Goal: Transaction & Acquisition: Purchase product/service

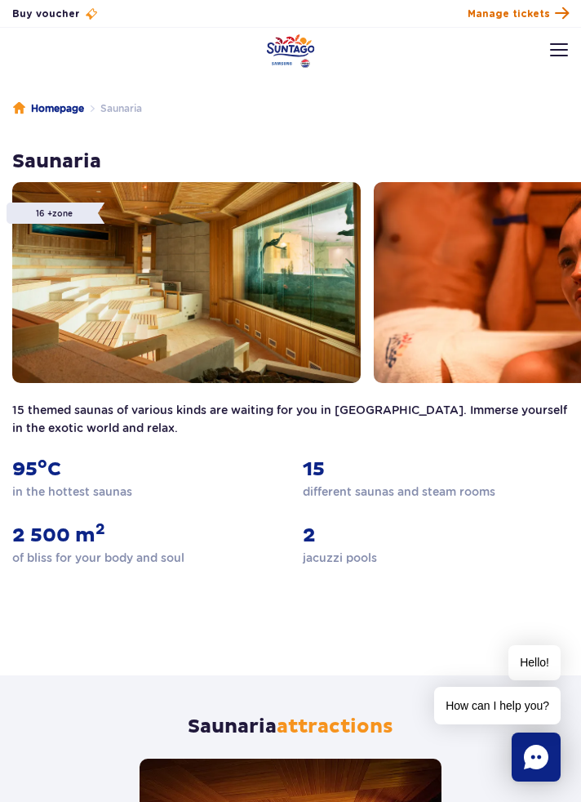
click at [503, 10] on span "Manage tickets" at bounding box center [509, 14] width 82 height 15
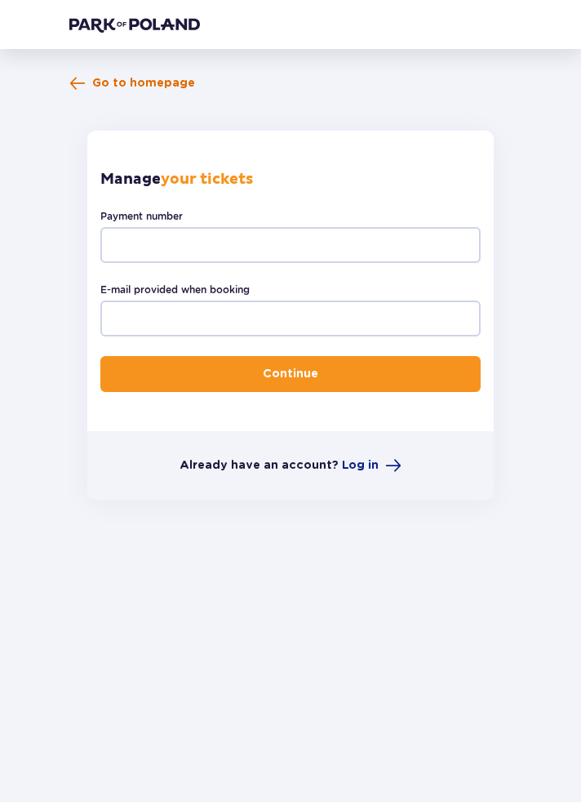
click at [101, 78] on span "Go to homepage" at bounding box center [143, 83] width 103 height 16
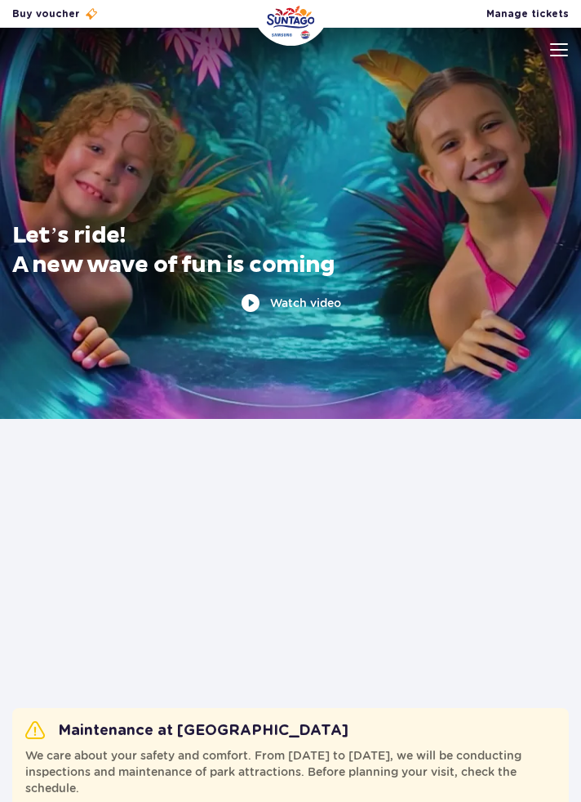
click at [559, 49] on img at bounding box center [559, 49] width 18 height 13
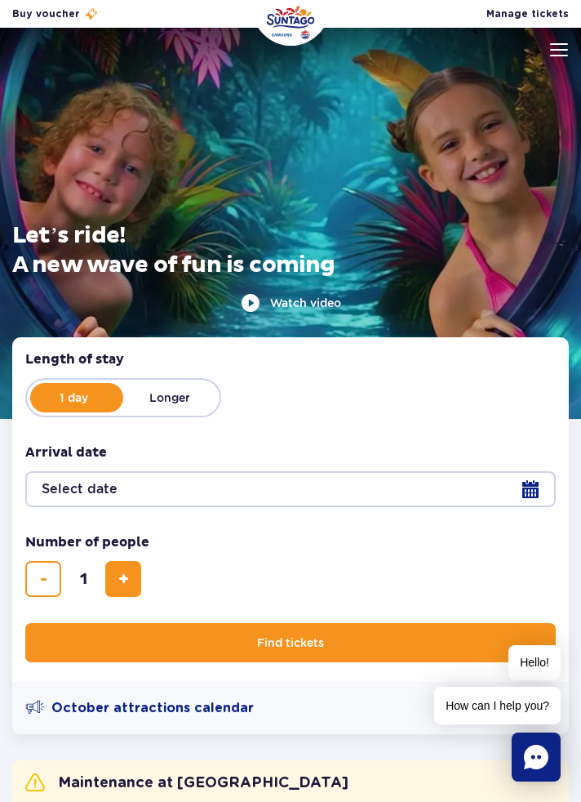
click at [555, 56] on img at bounding box center [559, 49] width 18 height 13
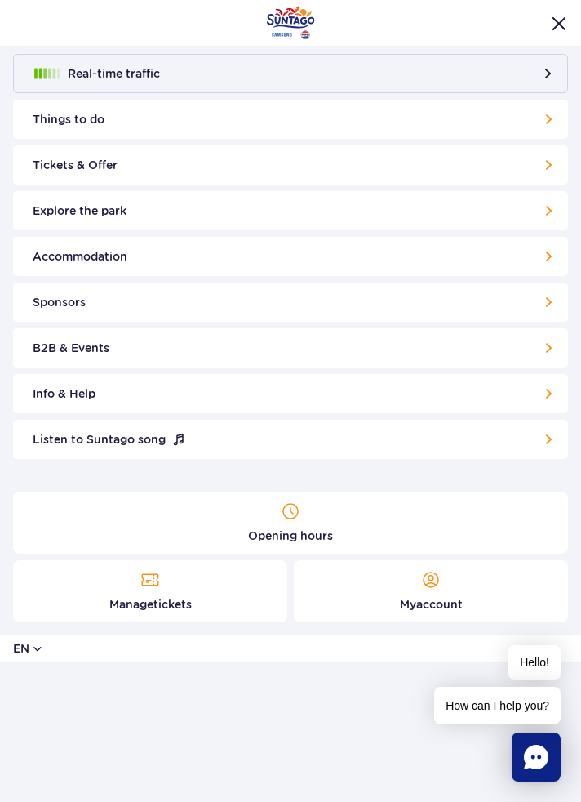
click at [415, 158] on link "Tickets & Offer" at bounding box center [290, 164] width 555 height 39
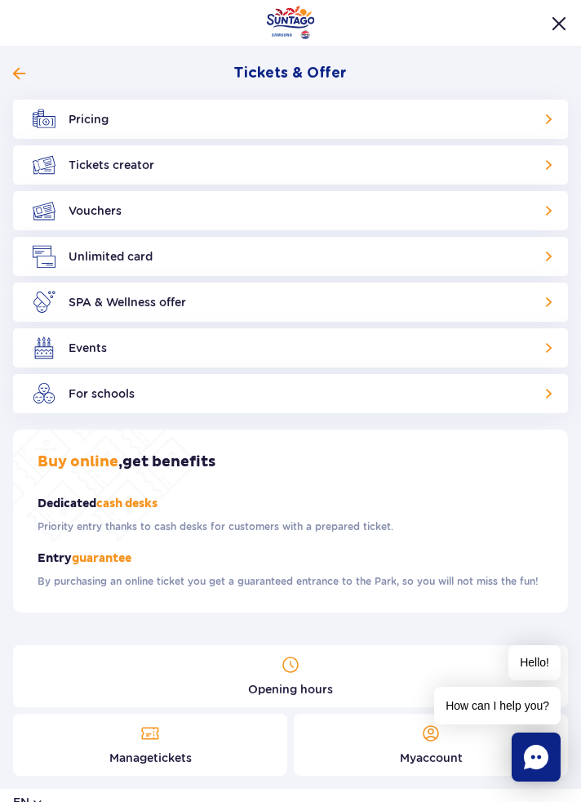
click at [147, 667] on link "Opening hours" at bounding box center [290, 676] width 555 height 62
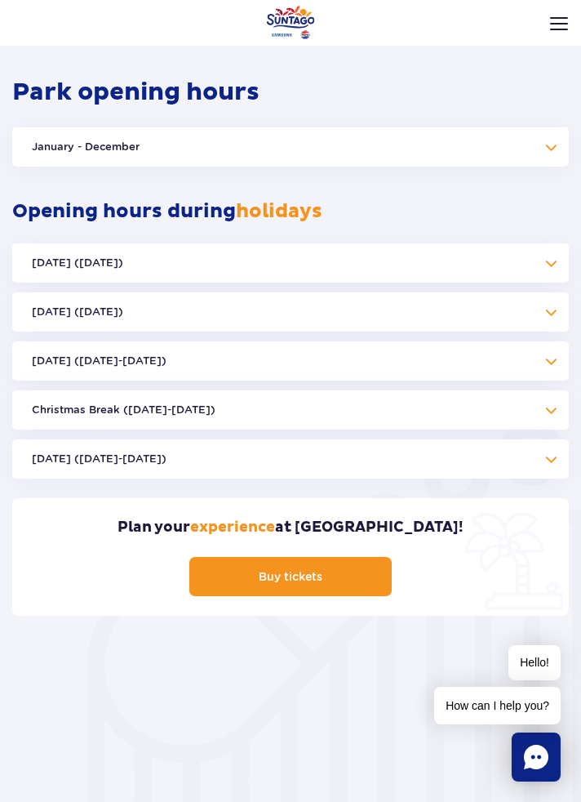
click at [549, 258] on button "Halloween (31.10.25)" at bounding box center [290, 262] width 557 height 39
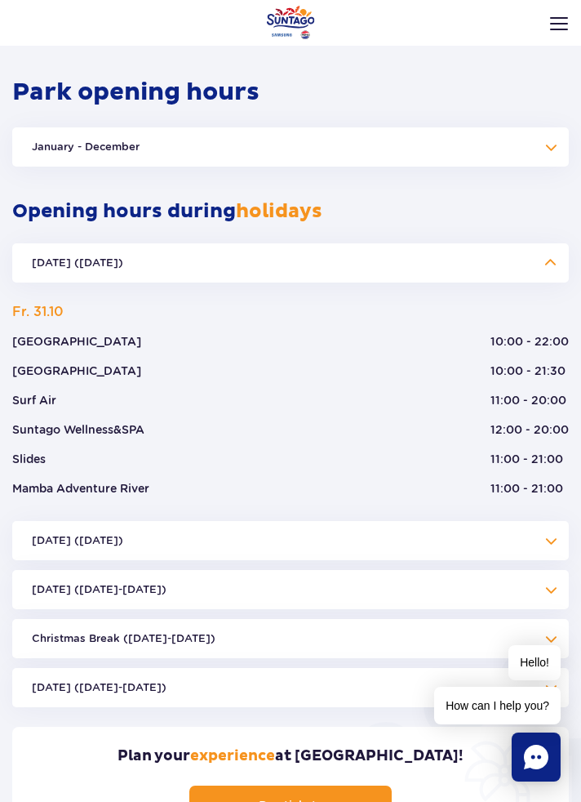
click at [554, 540] on button "All Saints' Day (01.11.25)" at bounding box center [290, 540] width 557 height 39
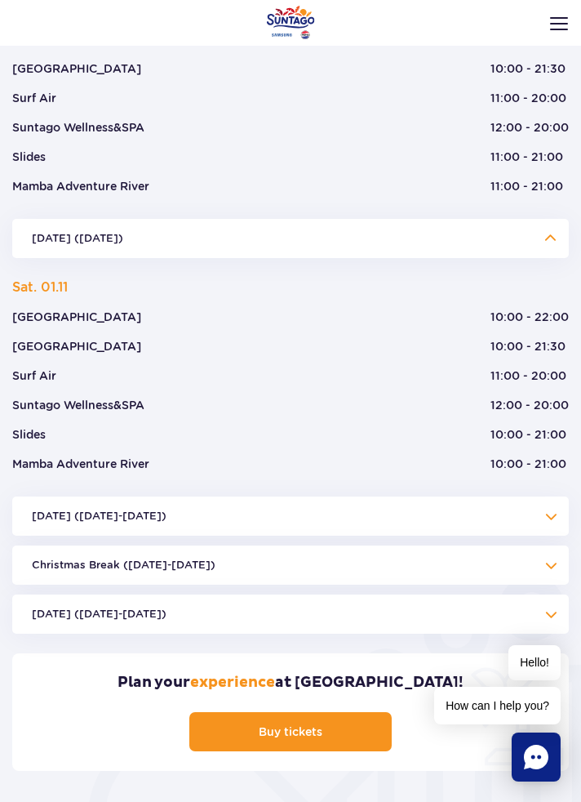
scroll to position [1843, 0]
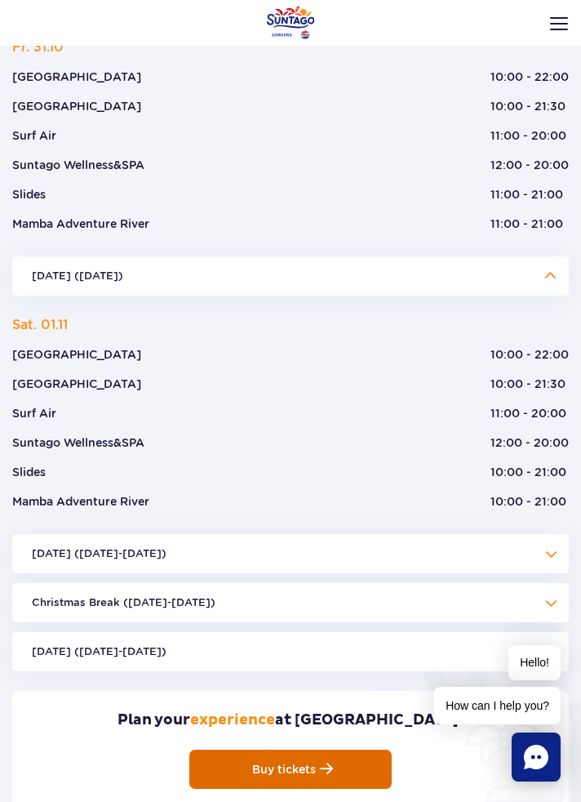
click at [366, 767] on link "Buy tickets" at bounding box center [290, 768] width 202 height 39
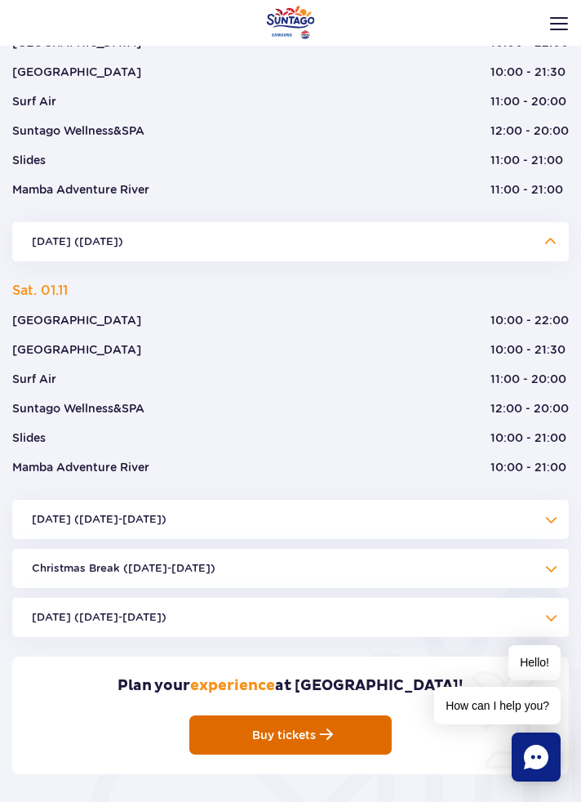
scroll to position [1912, 0]
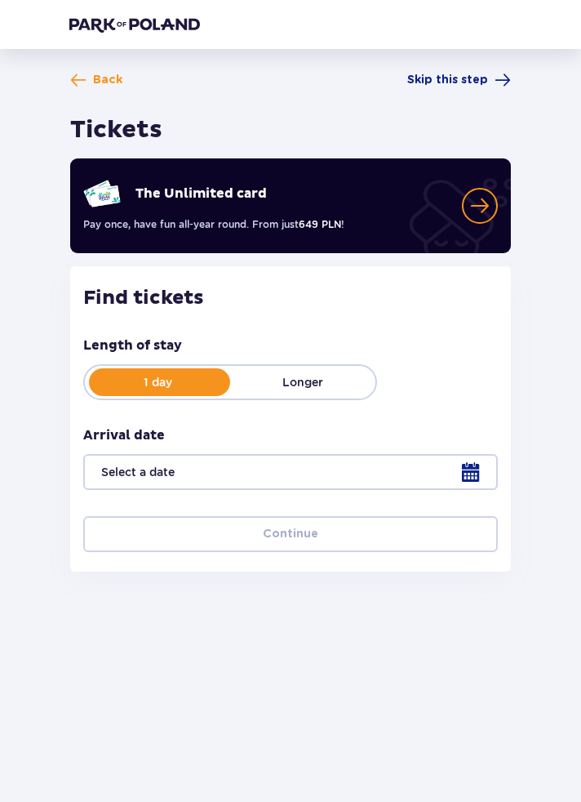
click at [398, 458] on div at bounding box center [290, 472] width 415 height 36
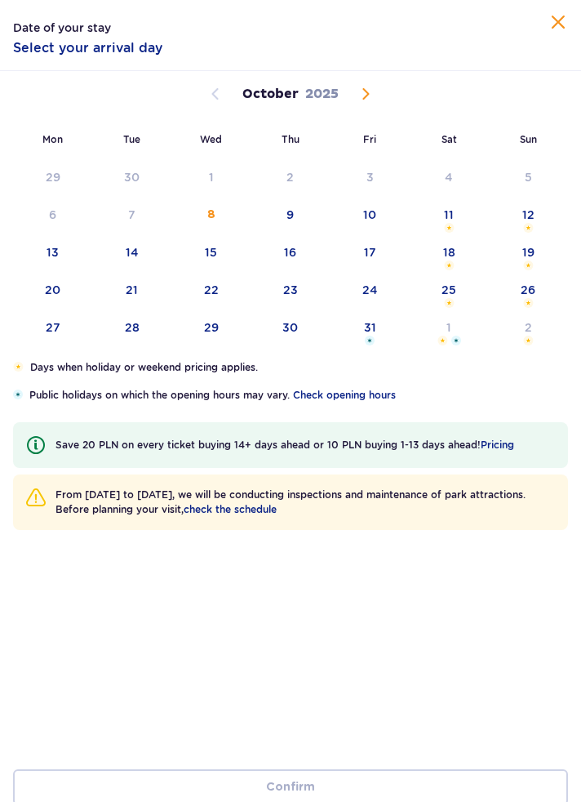
click at [361, 84] on span "Next month" at bounding box center [366, 94] width 20 height 20
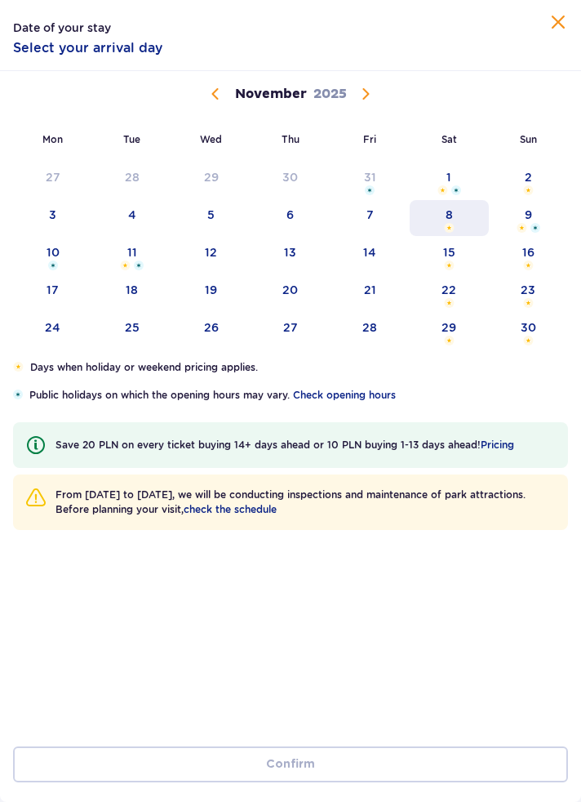
click at [457, 210] on div "8" at bounding box center [449, 218] width 79 height 36
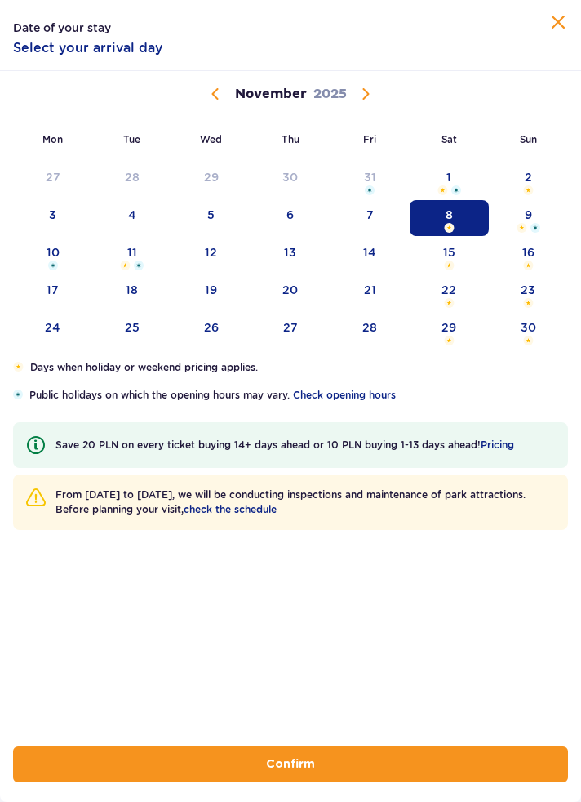
click at [396, 761] on button "Confirm" at bounding box center [290, 764] width 555 height 36
type input "[DATE]"
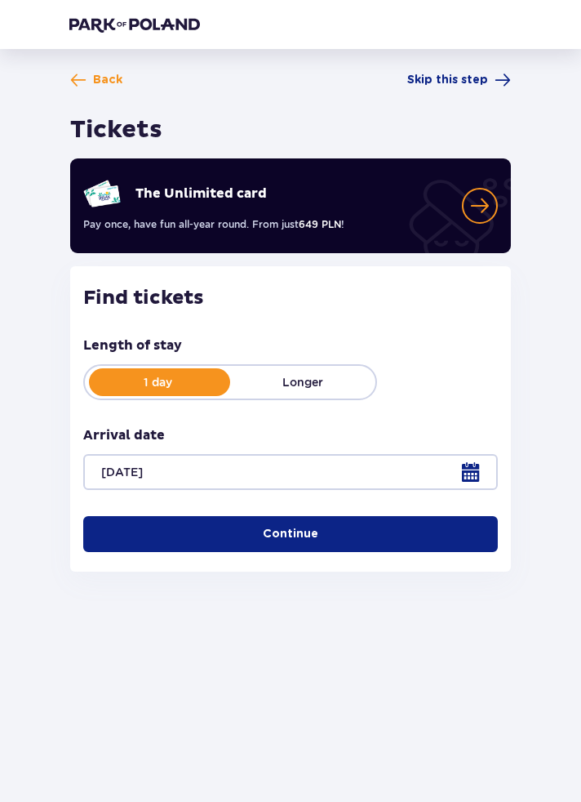
scroll to position [69, 0]
click at [369, 516] on button "Continue" at bounding box center [290, 534] width 415 height 36
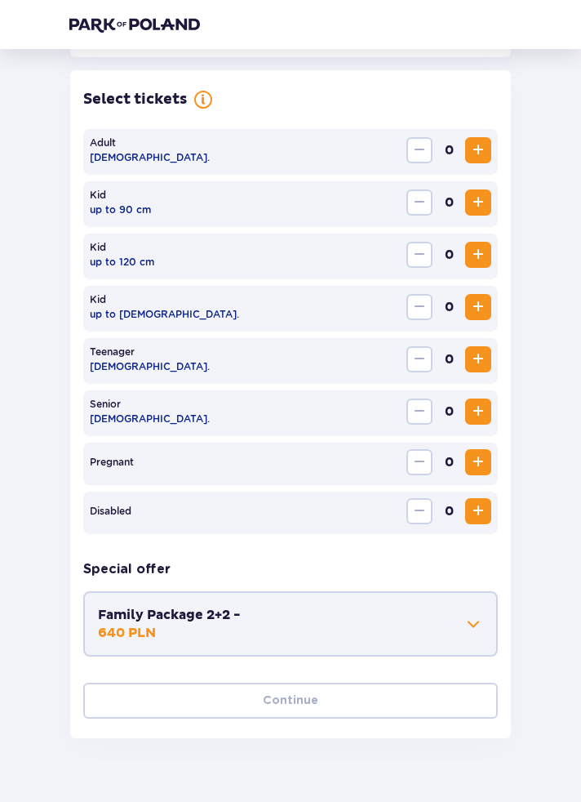
scroll to position [454, 0]
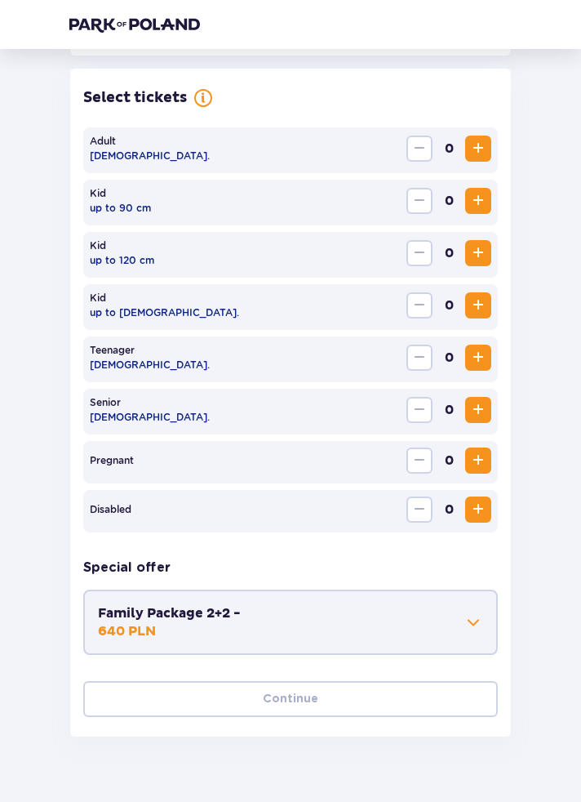
click at [487, 148] on span "Increase" at bounding box center [479, 149] width 20 height 20
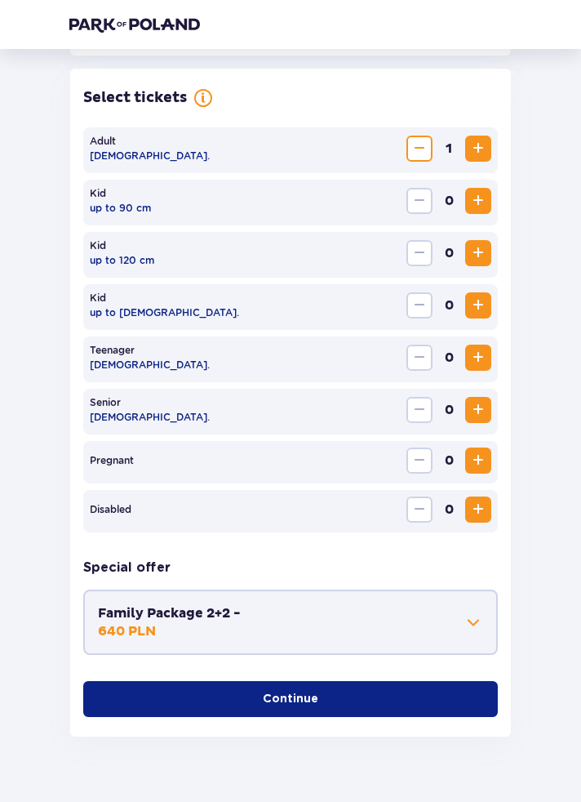
click at [483, 144] on span "Increase" at bounding box center [479, 149] width 20 height 20
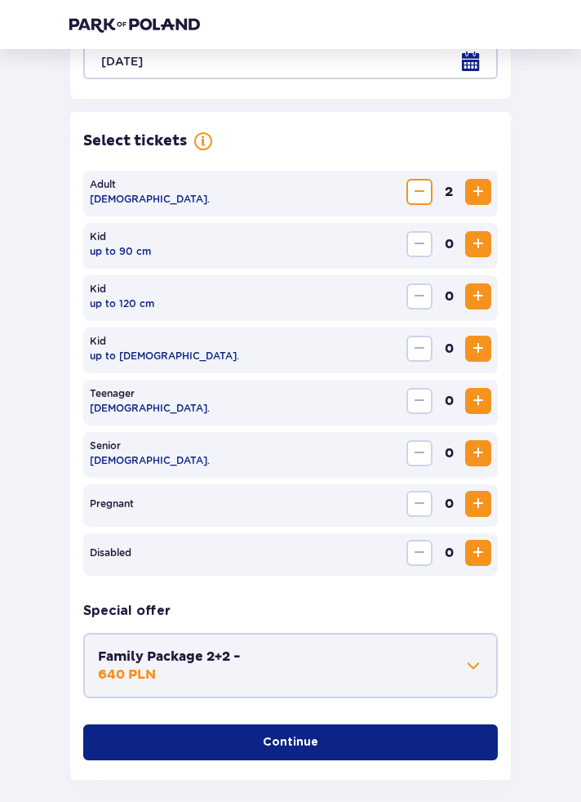
scroll to position [417, 0]
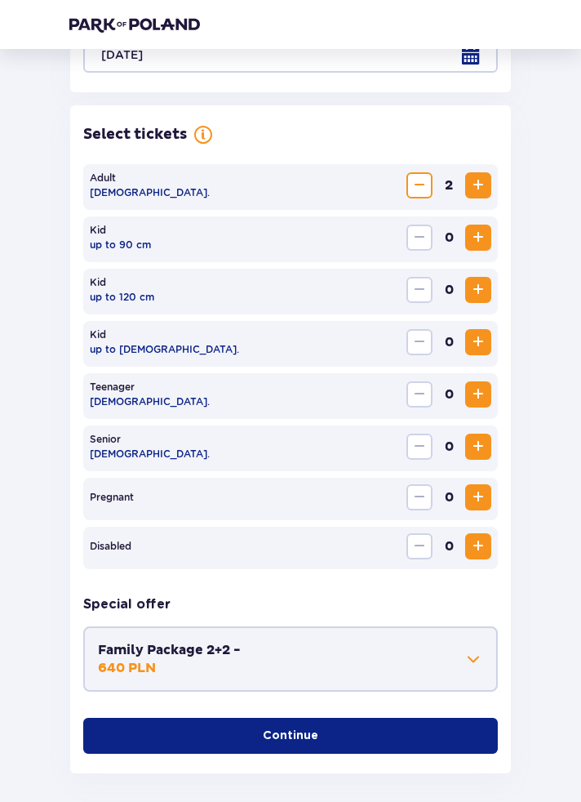
click at [483, 656] on span at bounding box center [474, 659] width 20 height 20
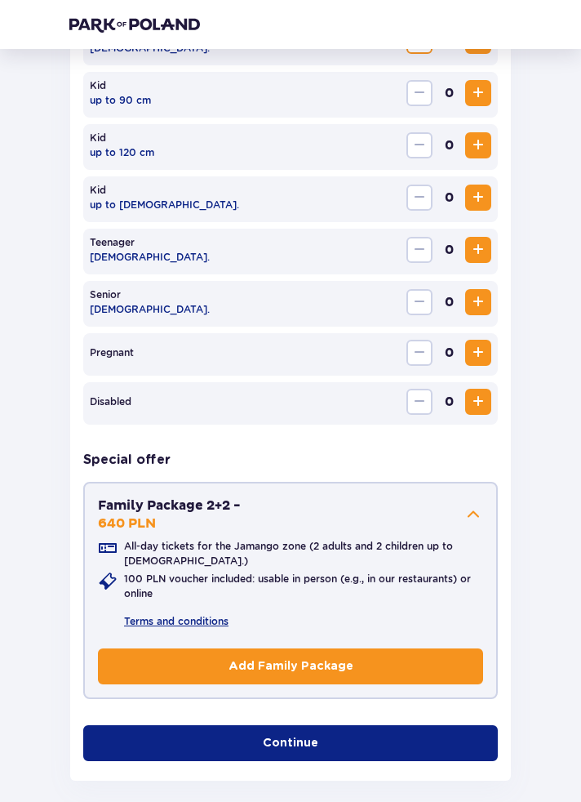
scroll to position [569, 0]
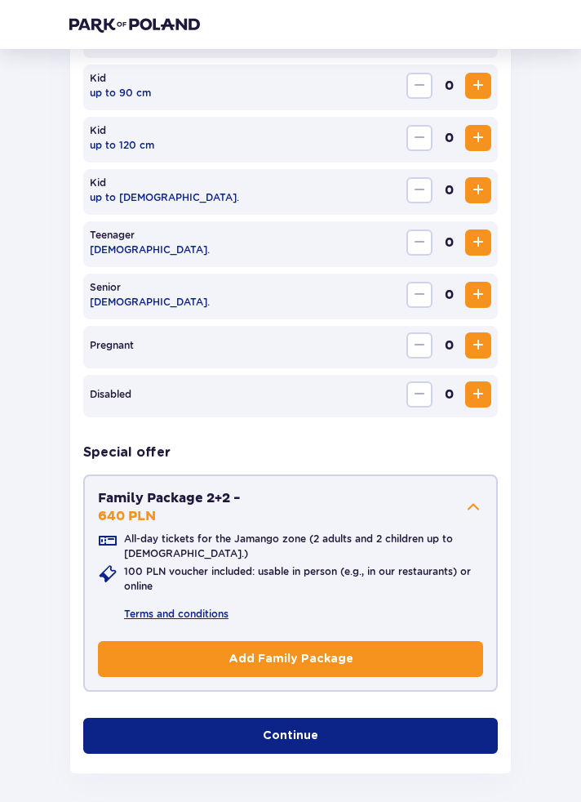
click at [436, 727] on button "Continue" at bounding box center [290, 736] width 415 height 36
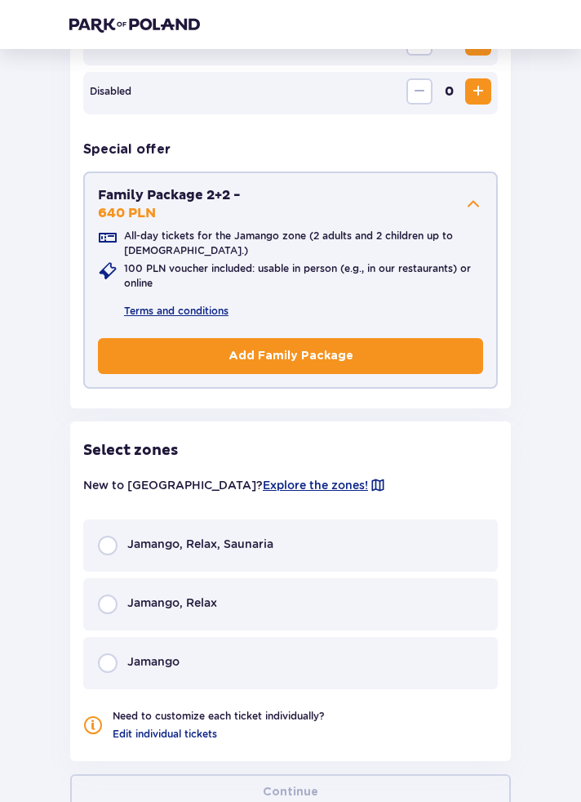
scroll to position [909, 0]
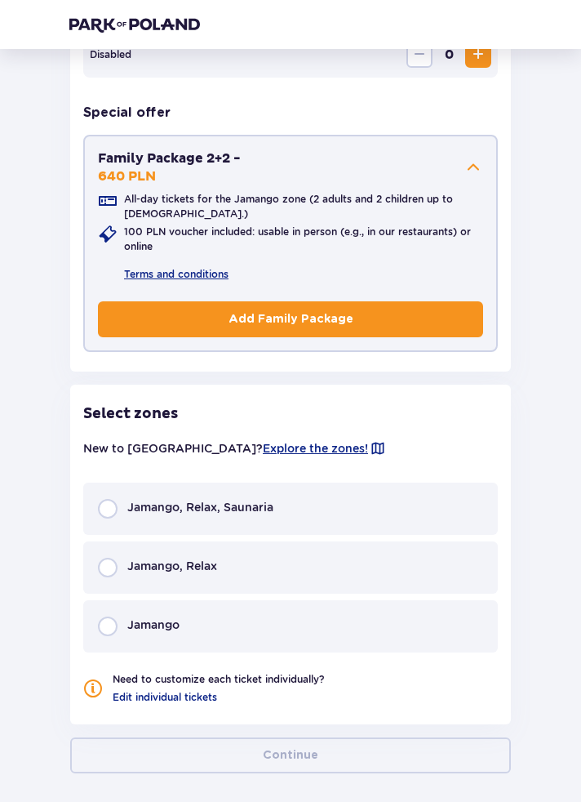
click at [109, 505] on input "radio" at bounding box center [108, 509] width 20 height 20
radio input "true"
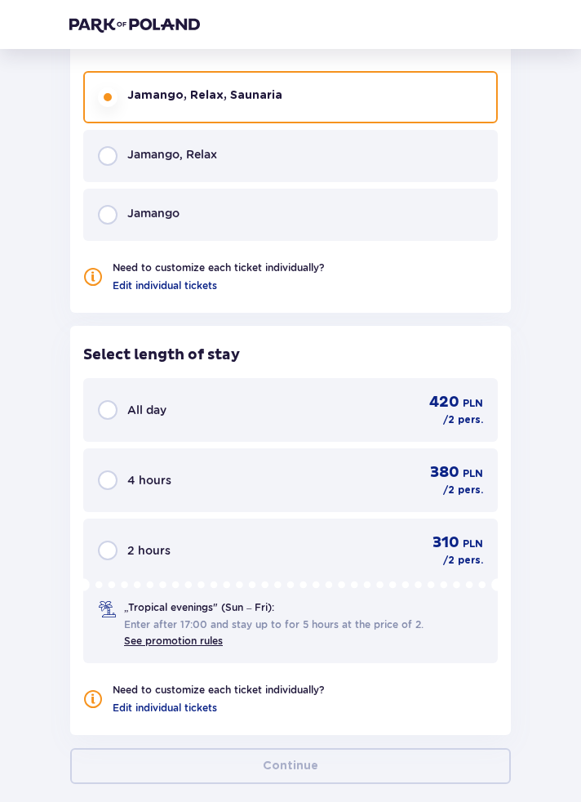
scroll to position [1329, 0]
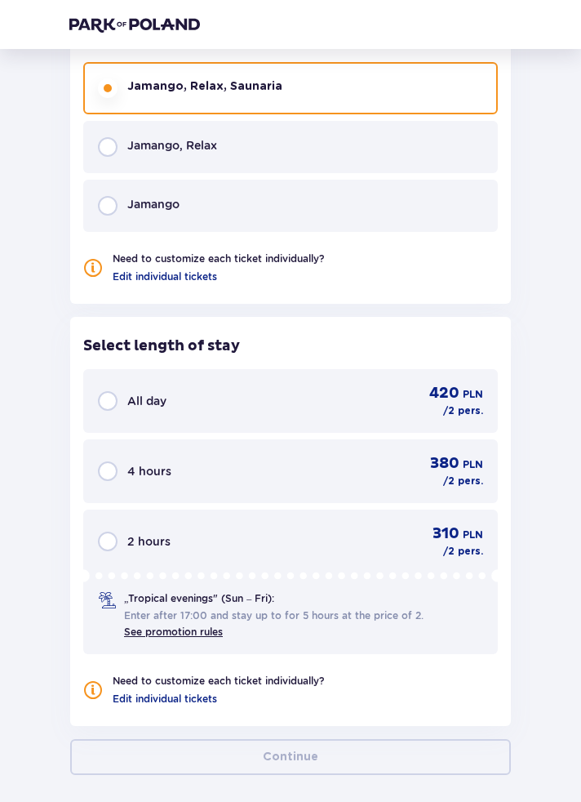
click at [113, 402] on input "radio" at bounding box center [108, 401] width 20 height 20
radio input "true"
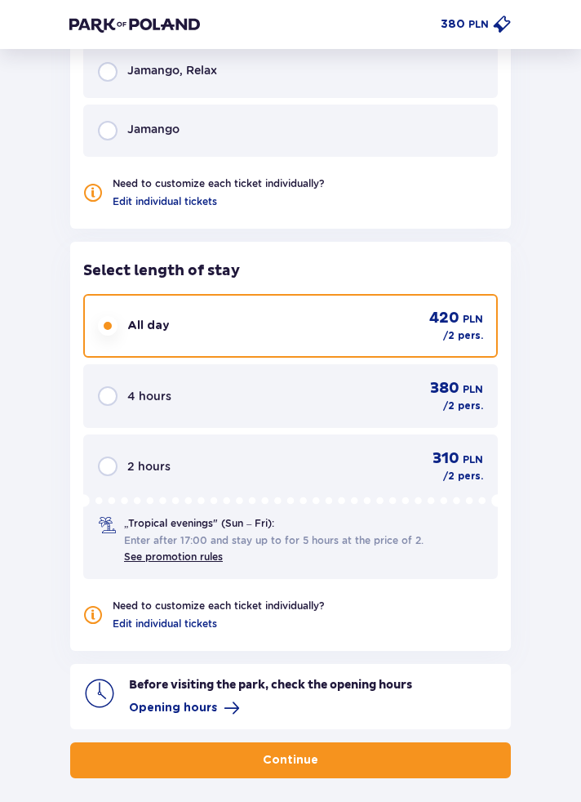
scroll to position [1407, 0]
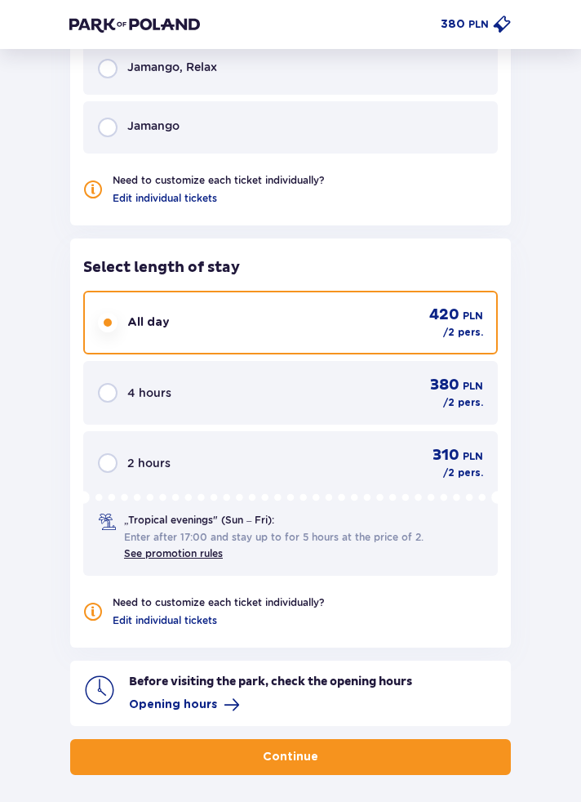
click at [431, 758] on button "Continue" at bounding box center [290, 757] width 441 height 36
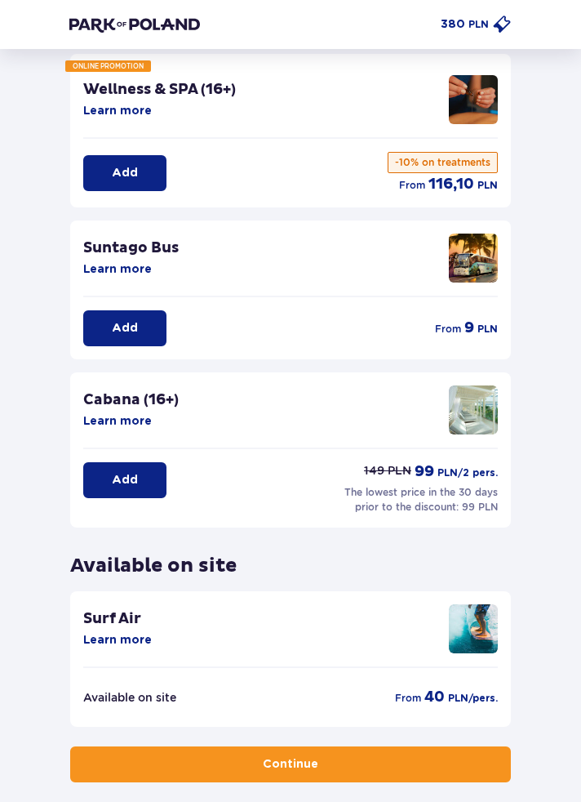
scroll to position [113, 0]
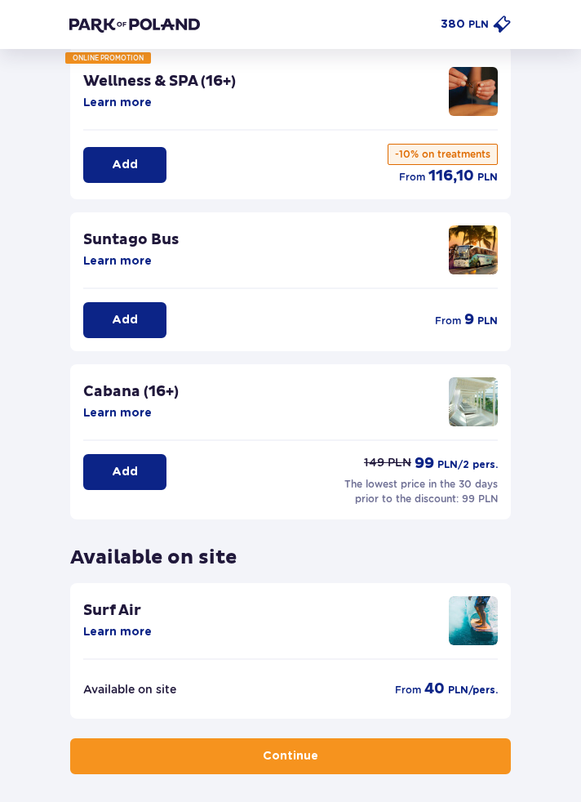
click at [427, 746] on button "Continue" at bounding box center [290, 756] width 441 height 36
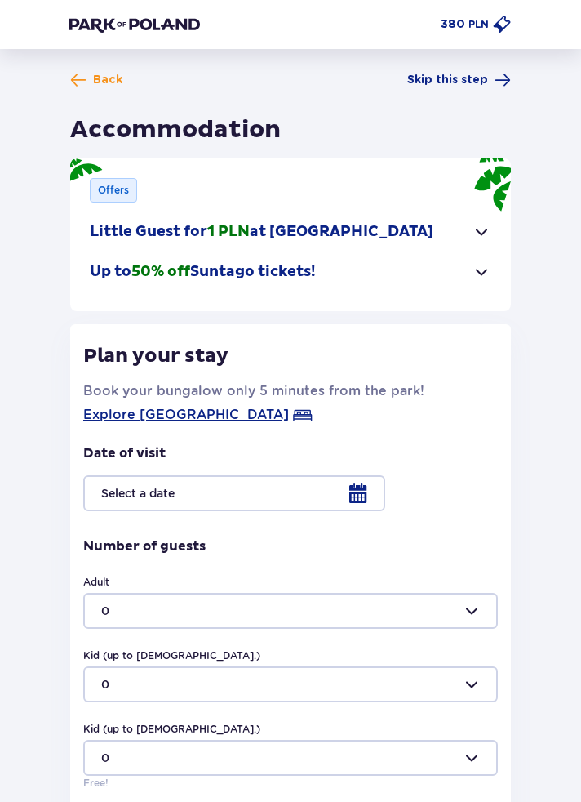
click at [483, 265] on span "button" at bounding box center [482, 272] width 20 height 20
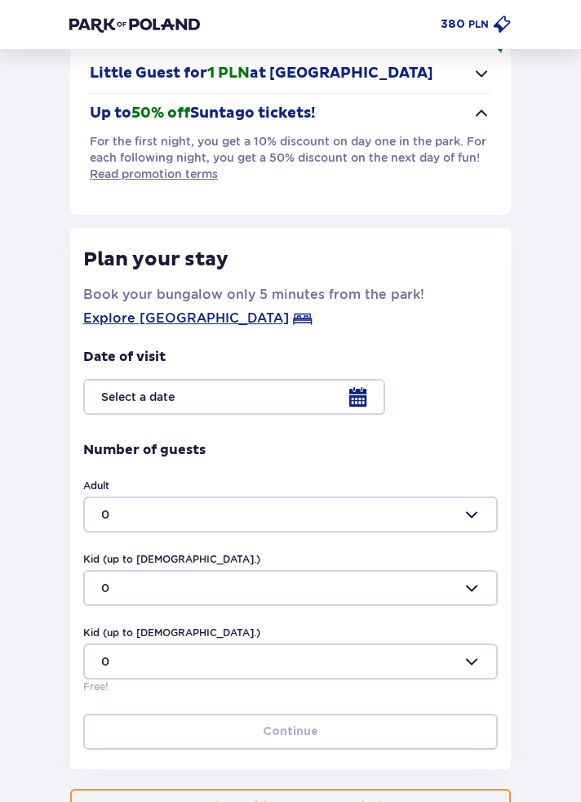
scroll to position [210, 0]
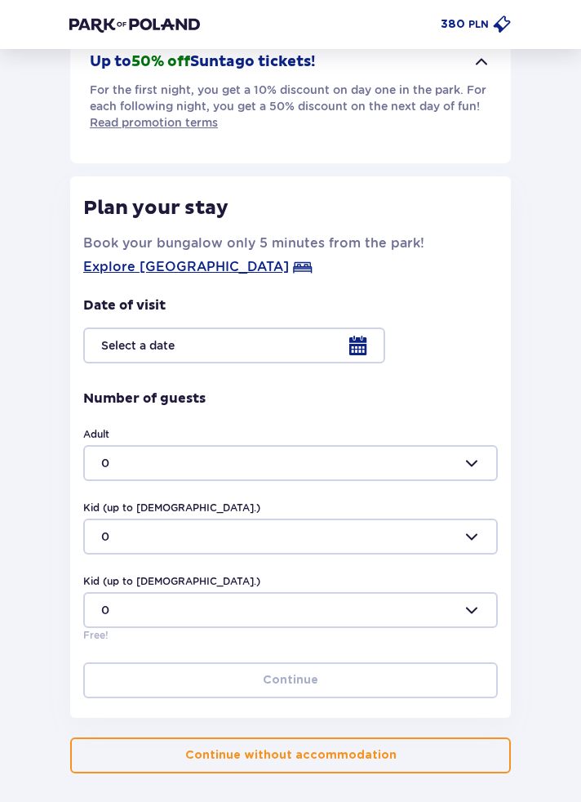
click at [356, 345] on div at bounding box center [290, 345] width 415 height 36
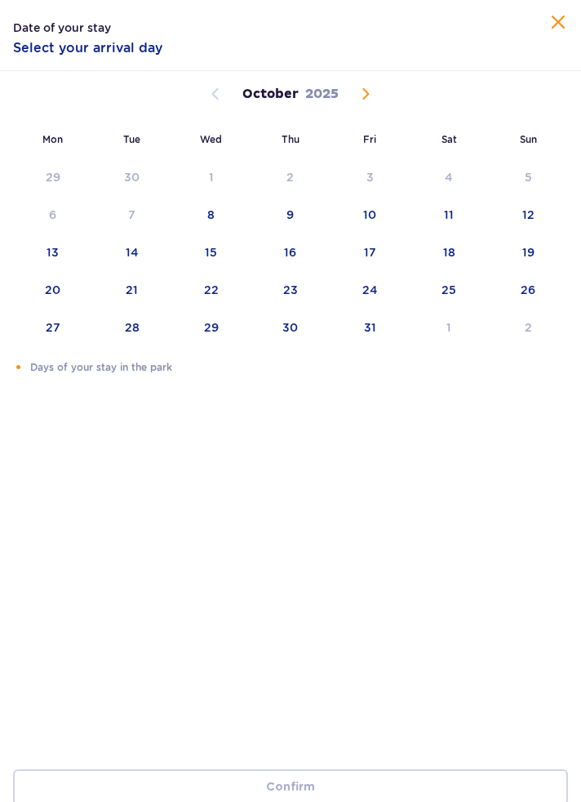
click at [369, 91] on span "Next month" at bounding box center [366, 94] width 20 height 20
click at [371, 216] on div "7" at bounding box center [370, 215] width 7 height 16
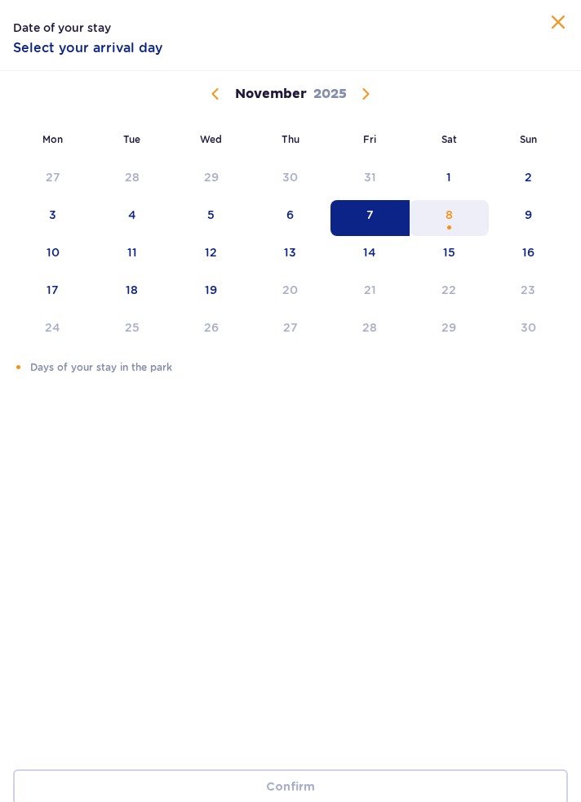
click at [461, 210] on div "8" at bounding box center [449, 218] width 79 height 36
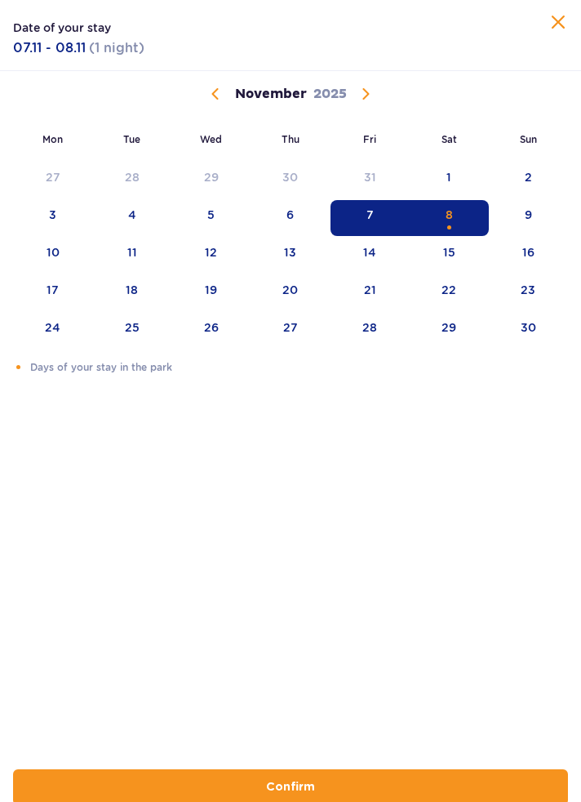
click at [411, 801] on button "Confirm" at bounding box center [290, 787] width 555 height 36
type input "[DATE] - [DATE]"
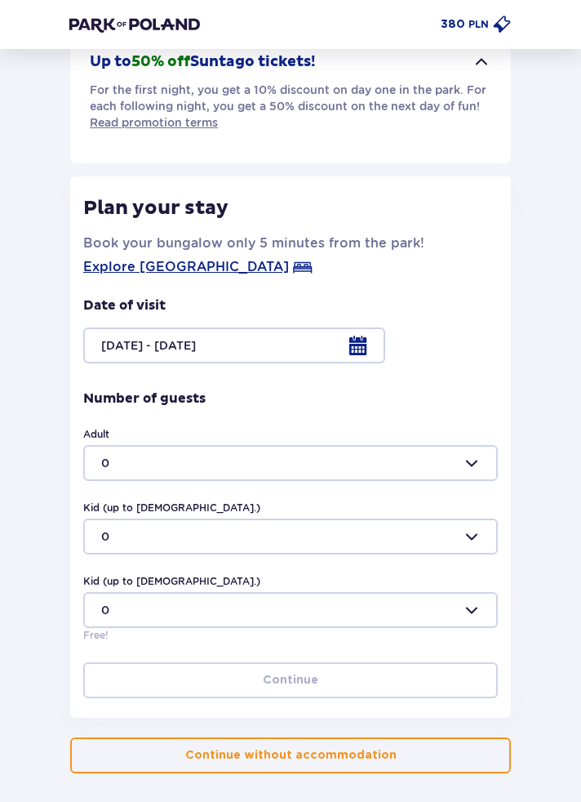
click at [487, 465] on div at bounding box center [290, 463] width 415 height 36
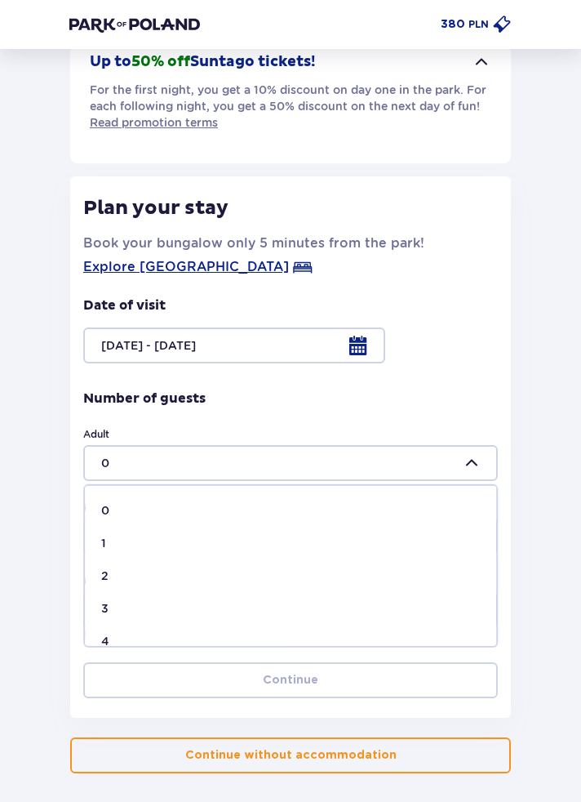
click at [101, 580] on p "2" at bounding box center [104, 575] width 7 height 16
type input "2"
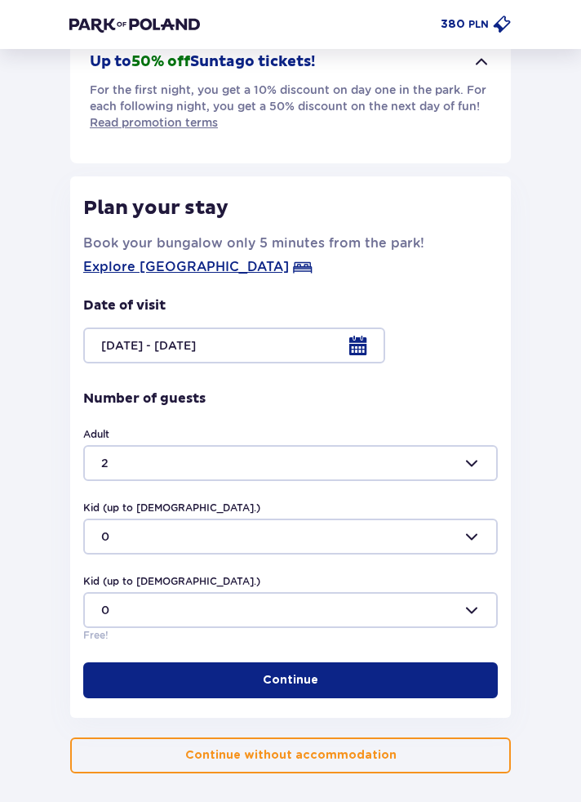
click at [416, 673] on button "Continue" at bounding box center [290, 680] width 415 height 36
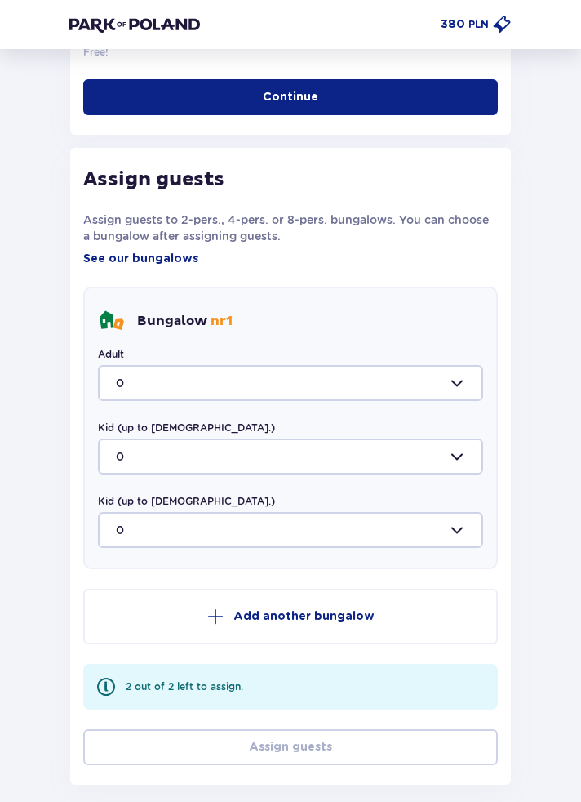
scroll to position [859, 0]
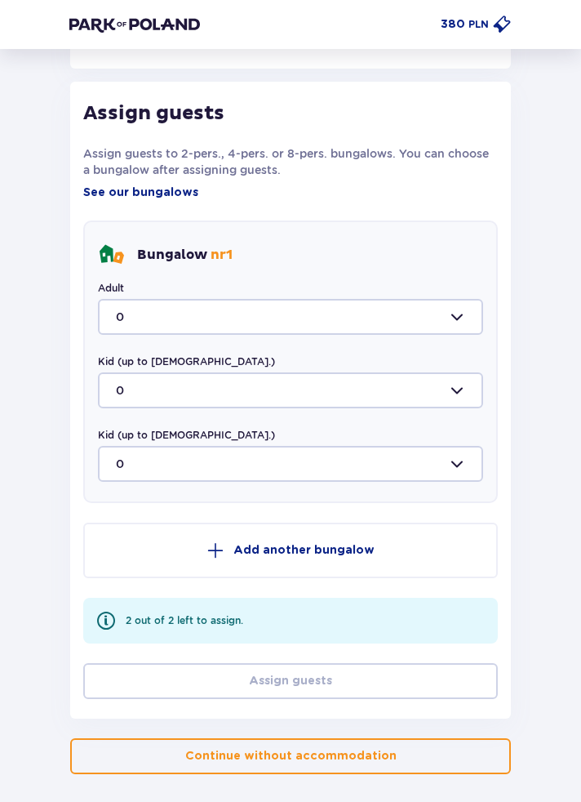
click at [450, 302] on div at bounding box center [290, 317] width 385 height 36
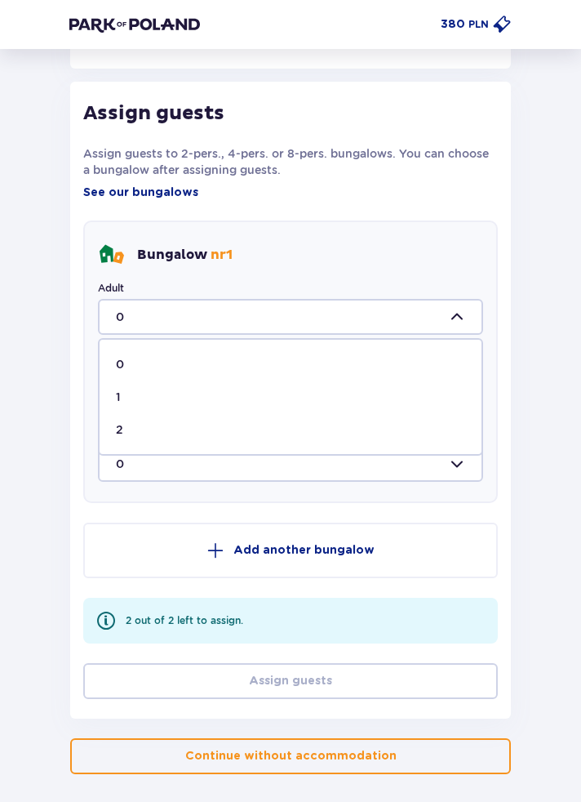
click at [376, 416] on span "2" at bounding box center [291, 429] width 382 height 33
type input "2"
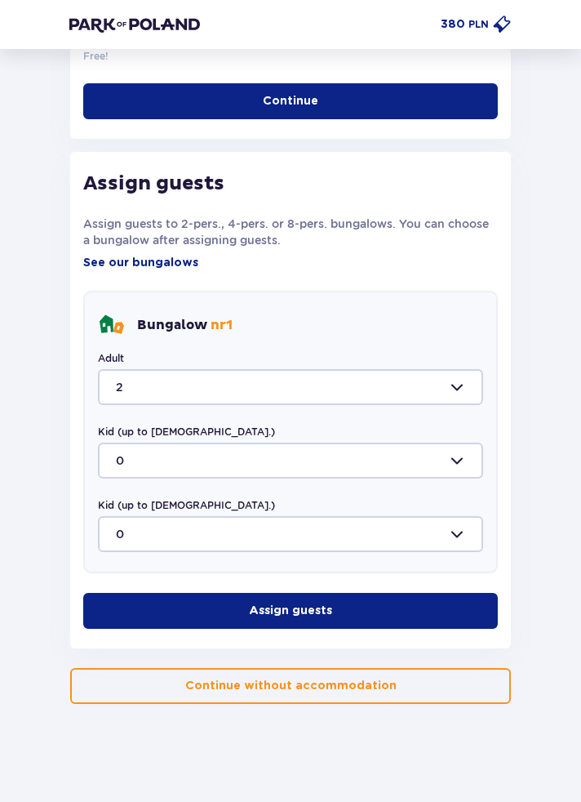
scroll to position [718, 0]
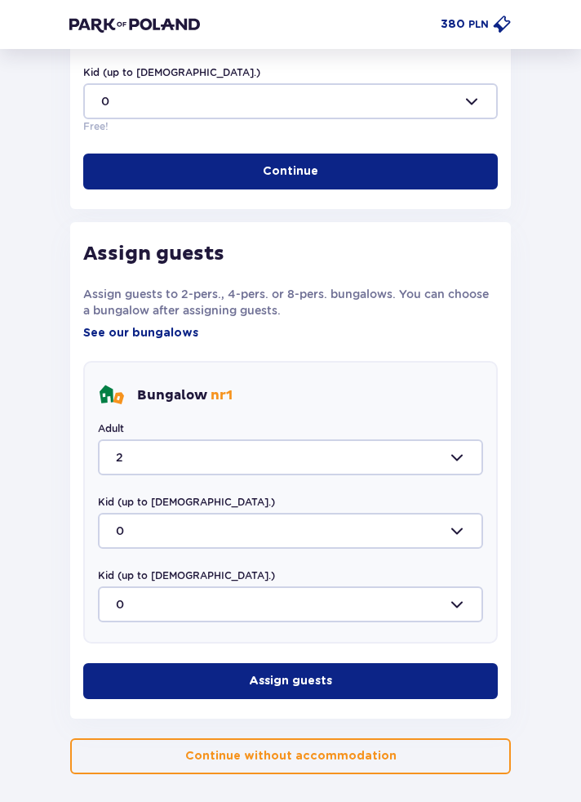
click at [427, 665] on button "Assign guests" at bounding box center [290, 681] width 415 height 36
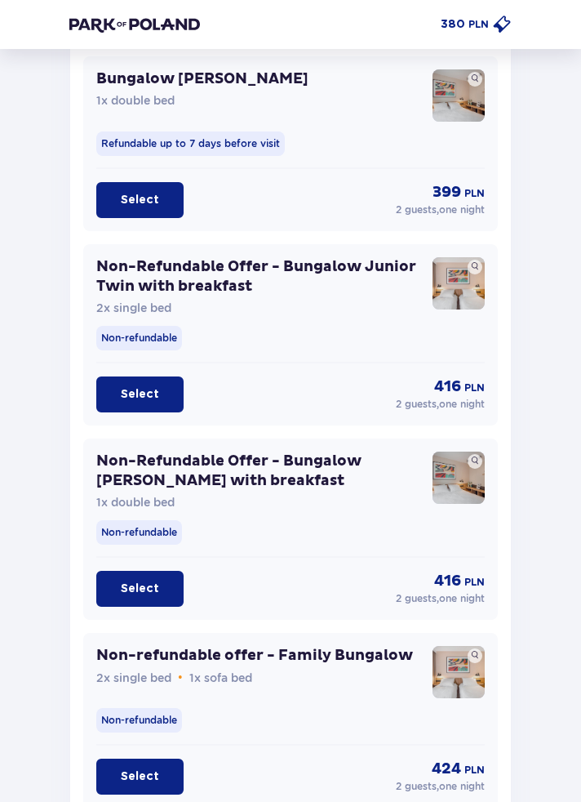
scroll to position [2154, 0]
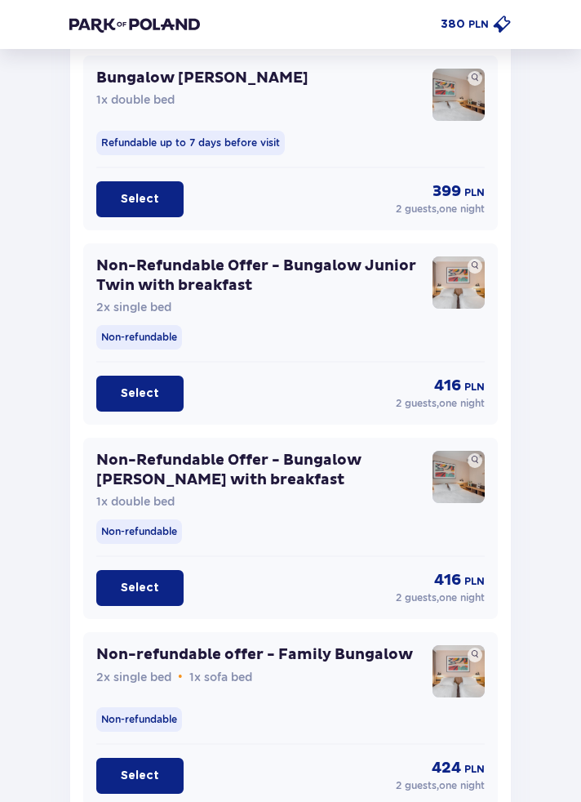
click at [139, 588] on p "Select" at bounding box center [140, 588] width 38 height 16
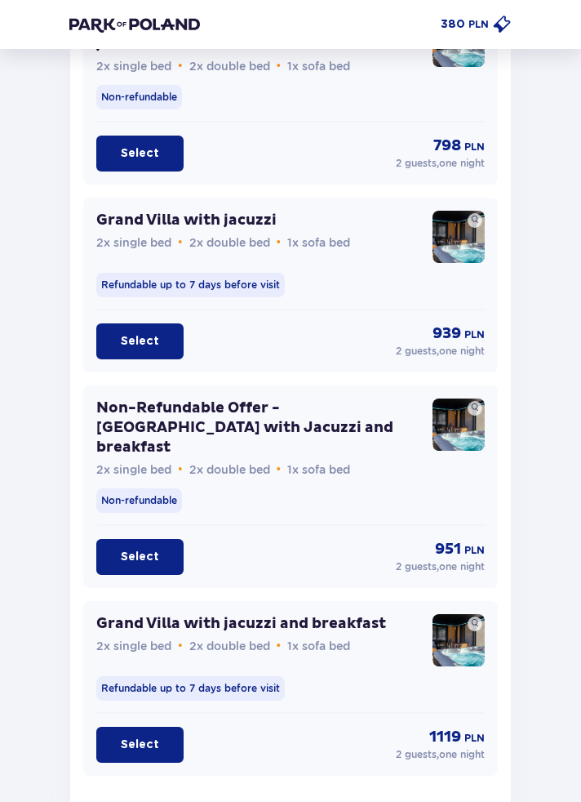
scroll to position [4751, 0]
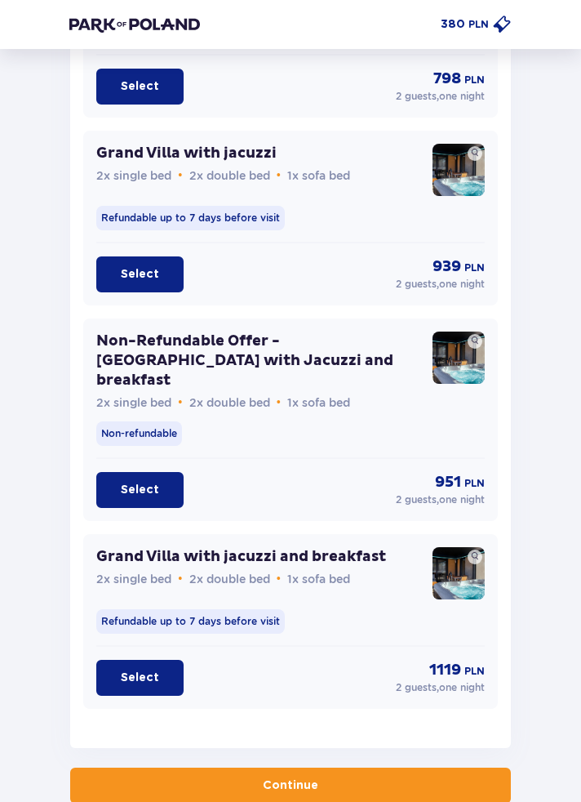
click at [433, 767] on button "Continue" at bounding box center [290, 785] width 441 height 36
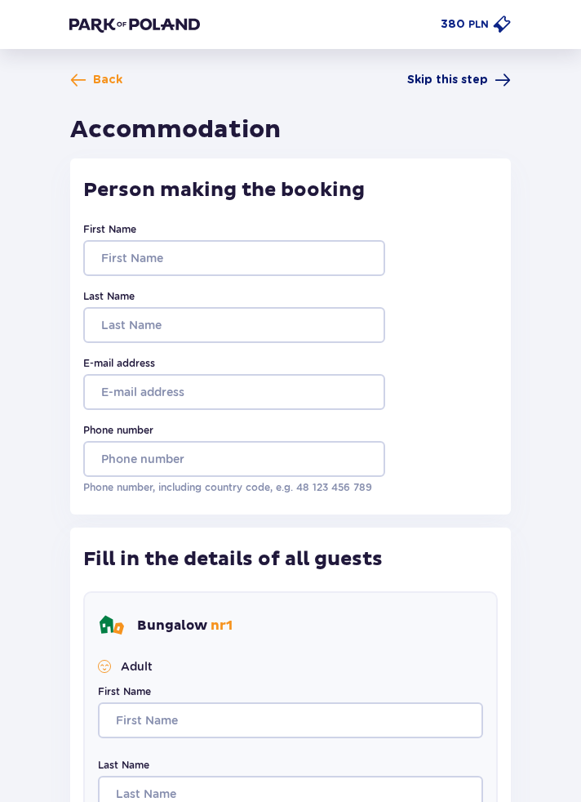
click at [475, 76] on span "Skip this step" at bounding box center [447, 80] width 81 height 16
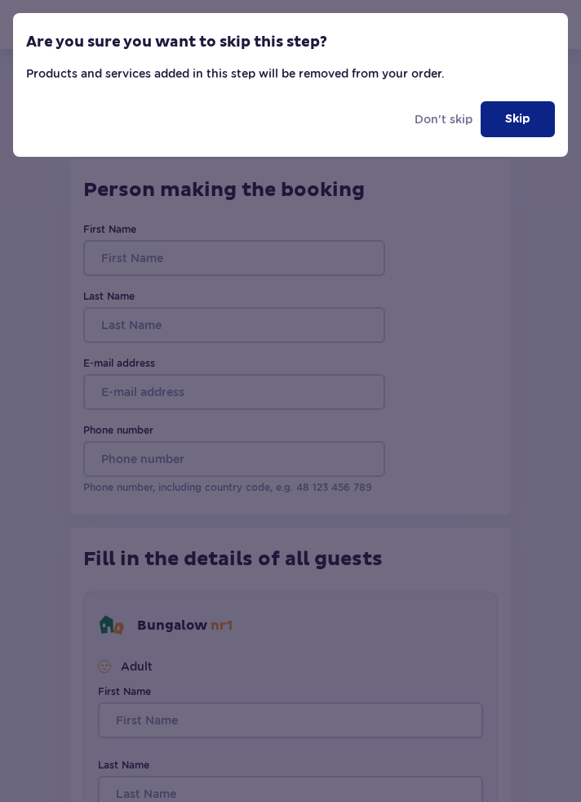
click at [527, 113] on p "Skip" at bounding box center [517, 119] width 25 height 16
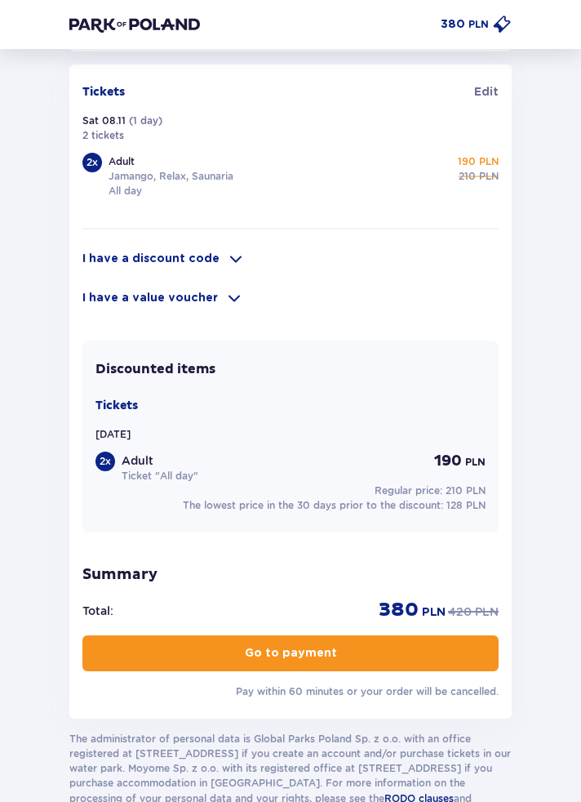
click at [436, 650] on button "Go to payment" at bounding box center [290, 653] width 416 height 36
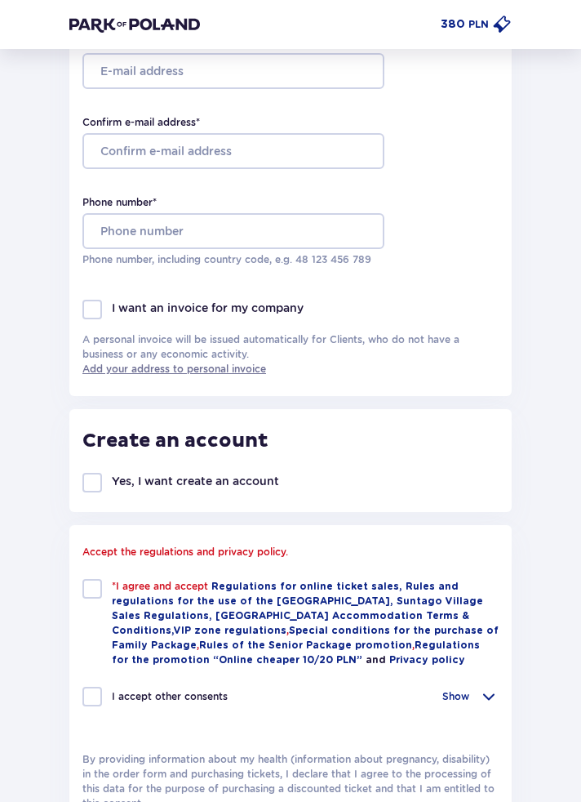
scroll to position [354, 0]
click at [98, 593] on div at bounding box center [92, 589] width 20 height 20
checkbox input "true"
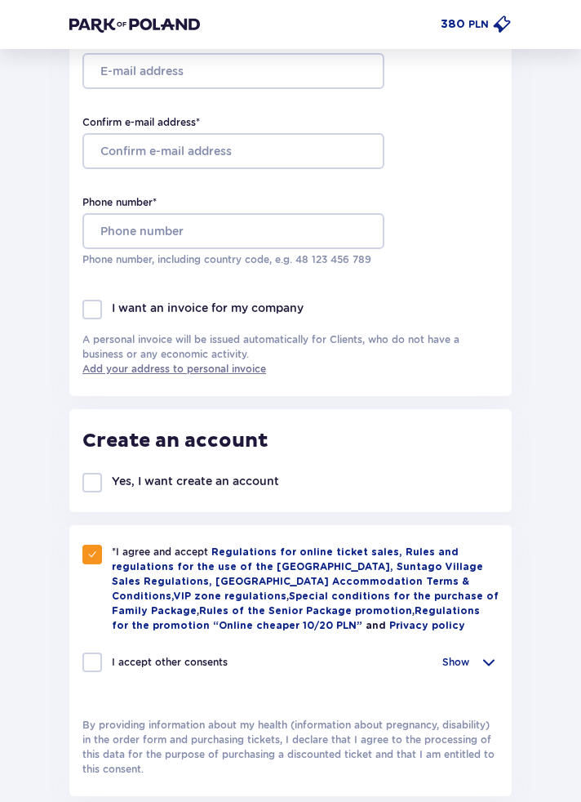
click at [101, 684] on div "I accept other consents Show I want to receive from Global Parks Poland Sp. z o…" at bounding box center [290, 671] width 416 height 39
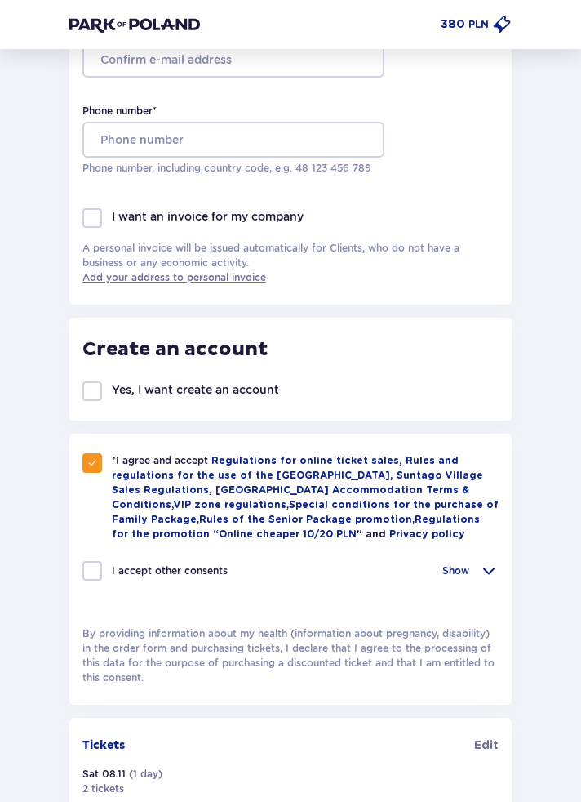
scroll to position [447, 0]
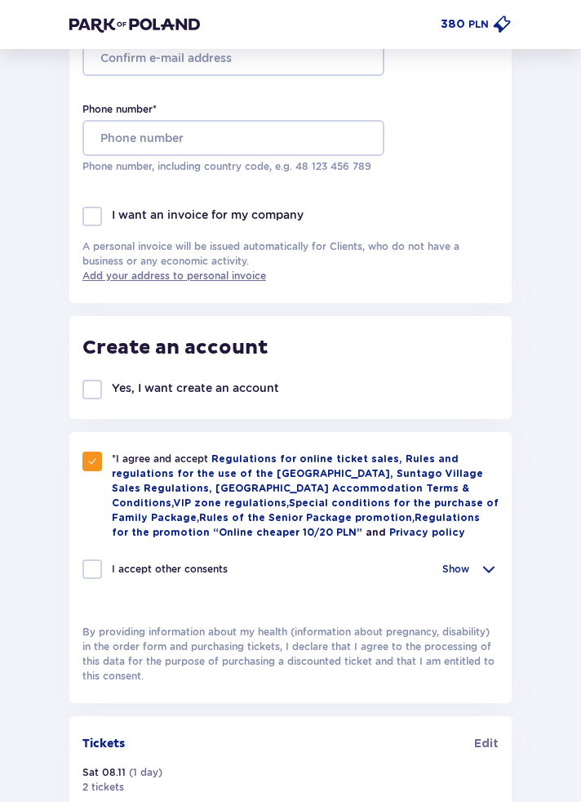
click at [94, 579] on div at bounding box center [92, 569] width 20 height 20
checkbox input "true"
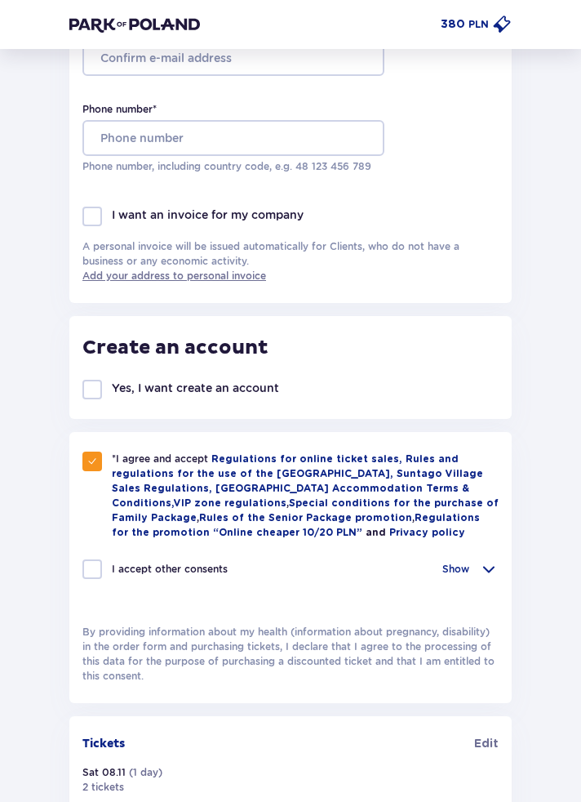
checkbox input "true"
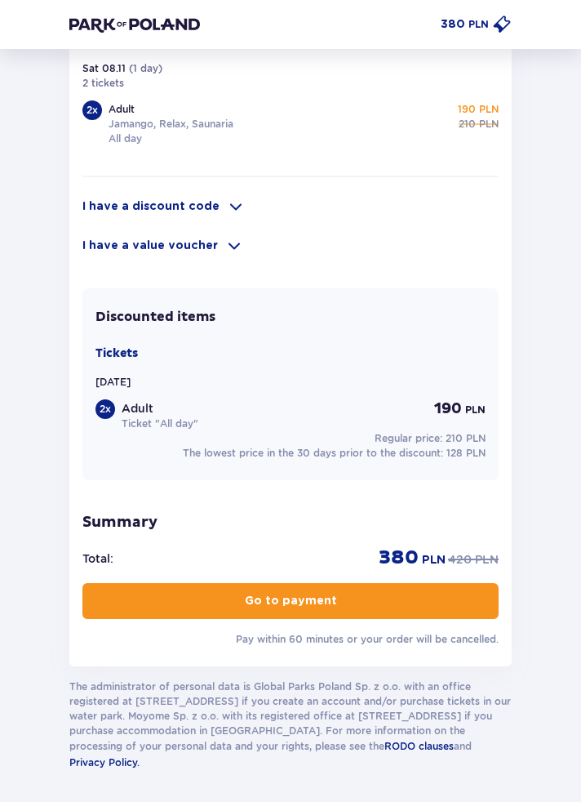
scroll to position [1153, 0]
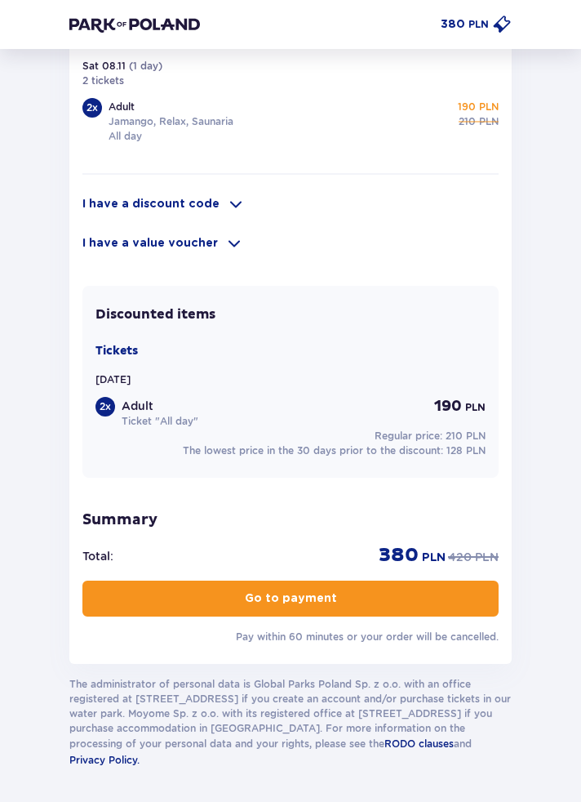
click at [169, 598] on button "Go to payment" at bounding box center [290, 598] width 416 height 36
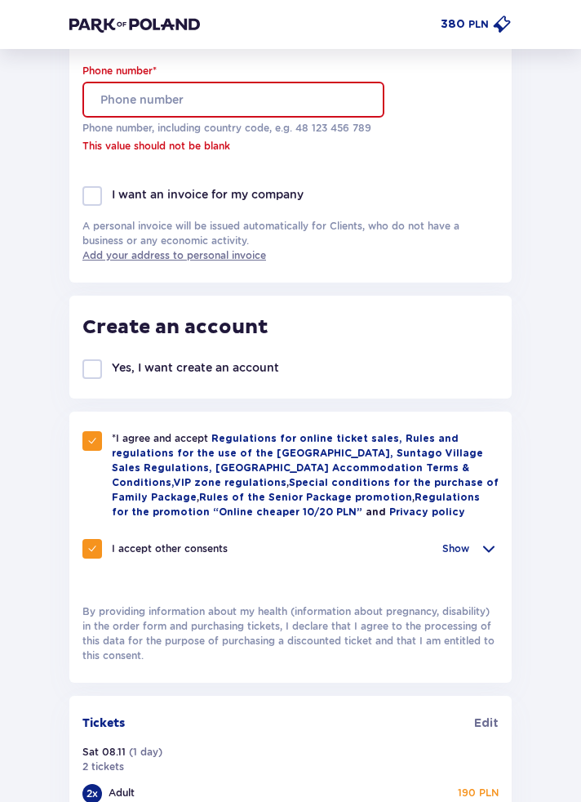
scroll to position [556, 0]
